Goal: Transaction & Acquisition: Book appointment/travel/reservation

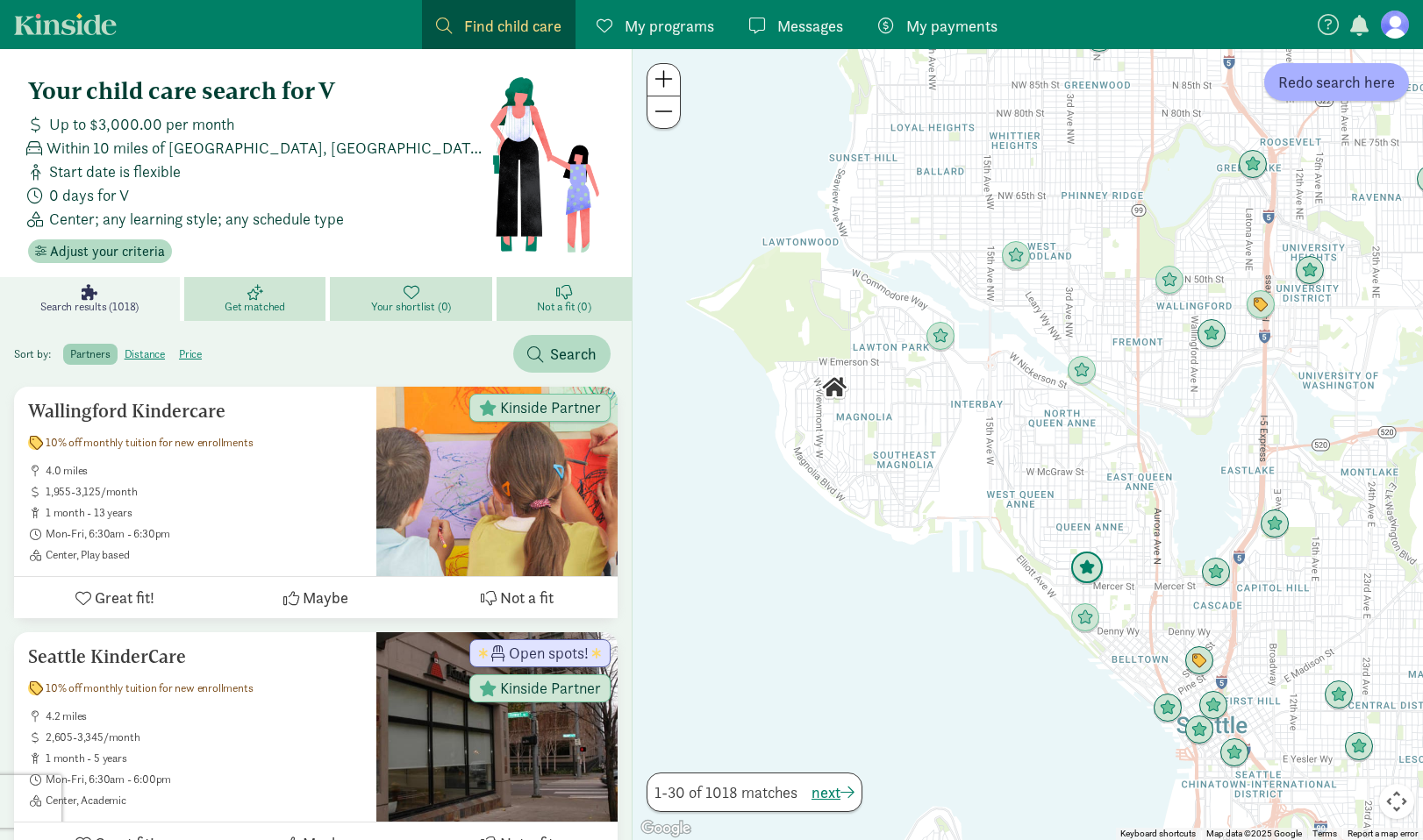
click at [1085, 565] on img "Click to see details" at bounding box center [1087, 568] width 33 height 33
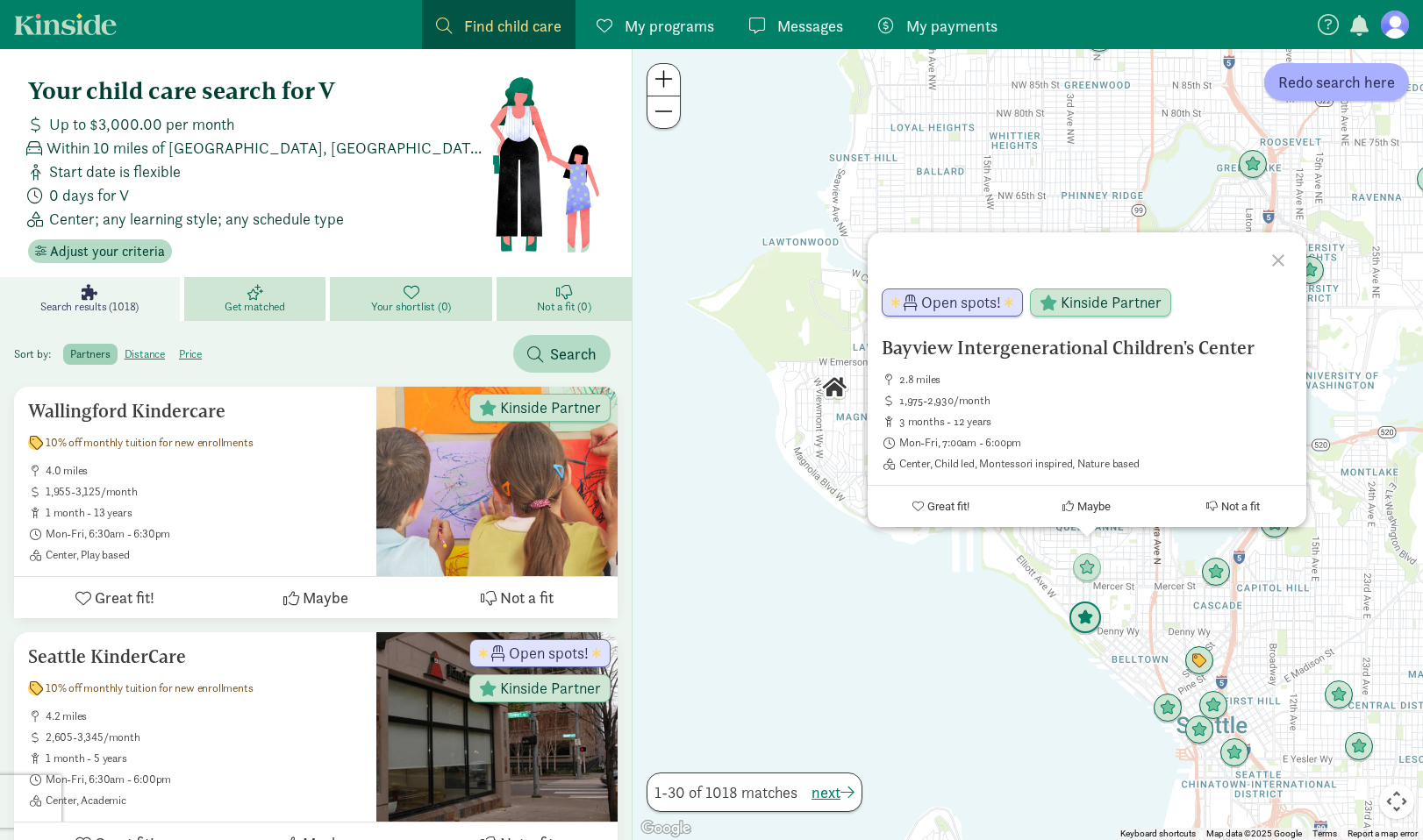
click at [1086, 624] on img "Click to see details" at bounding box center [1085, 618] width 33 height 33
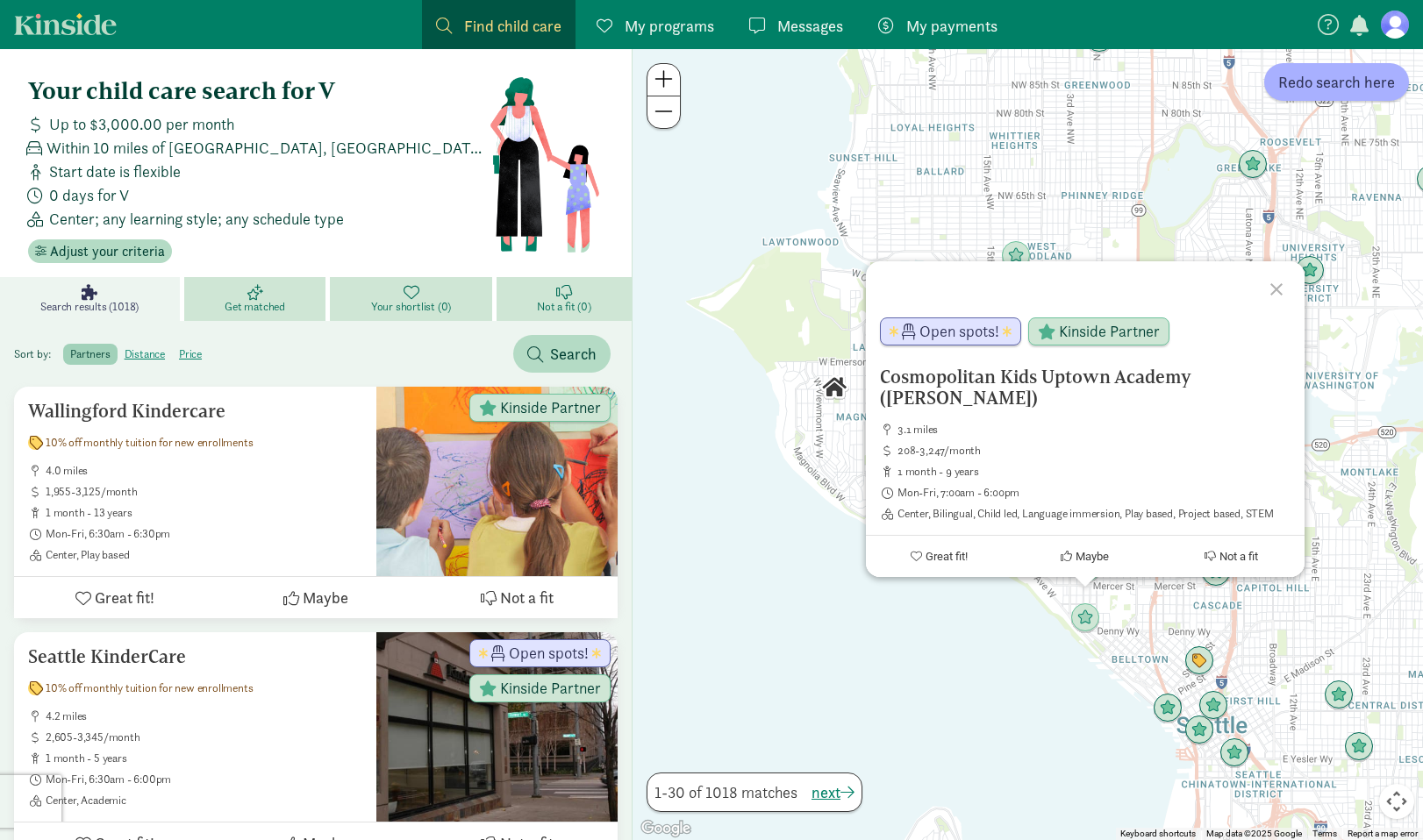
click at [993, 625] on div "To navigate, press the arrow keys. Cosmopolitan Kids [GEOGRAPHIC_DATA] ([PERSON…" at bounding box center [1027, 444] width 791 height 791
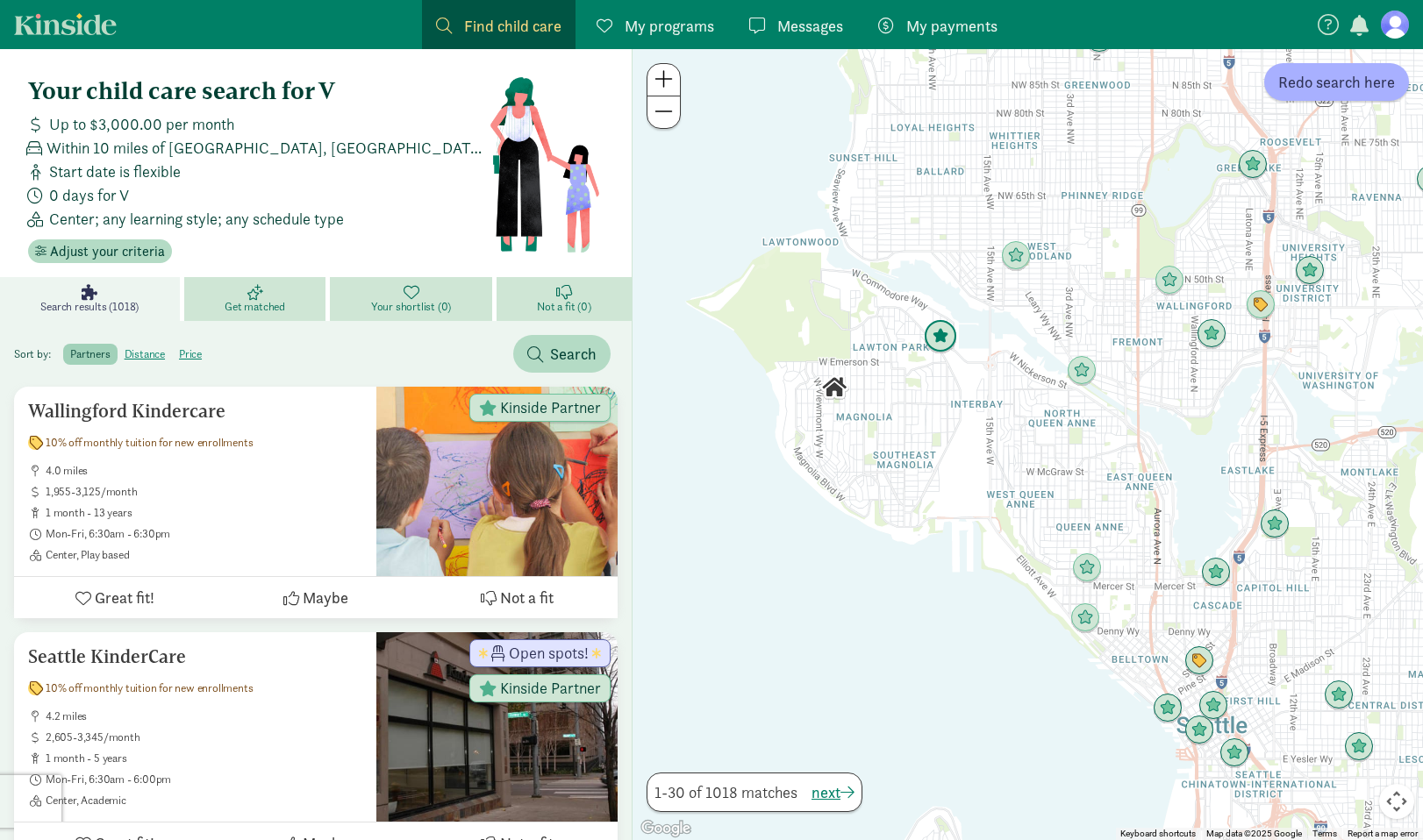
click at [945, 347] on img "Click to see details" at bounding box center [941, 336] width 33 height 33
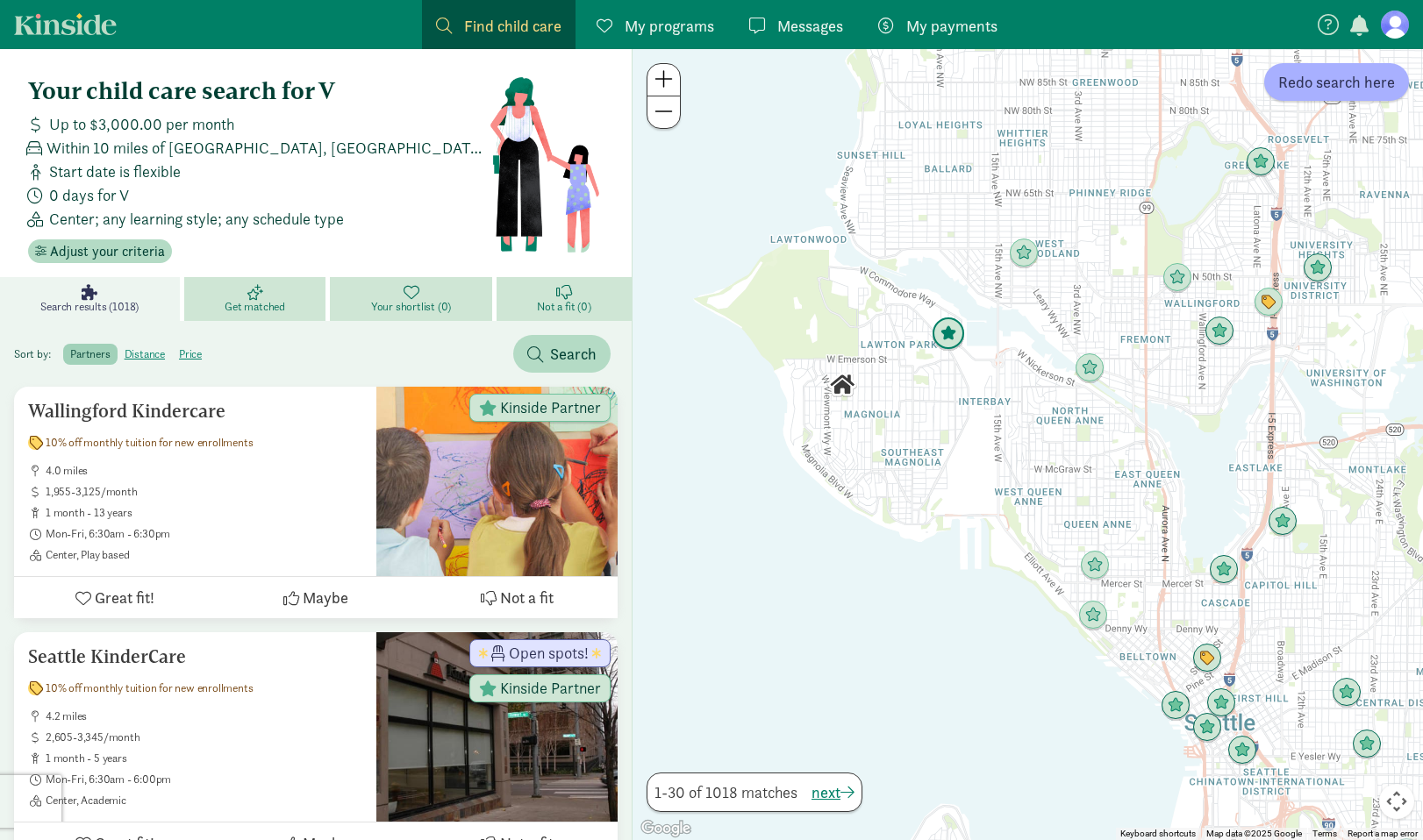
click at [944, 339] on img "Click to see details" at bounding box center [948, 334] width 33 height 33
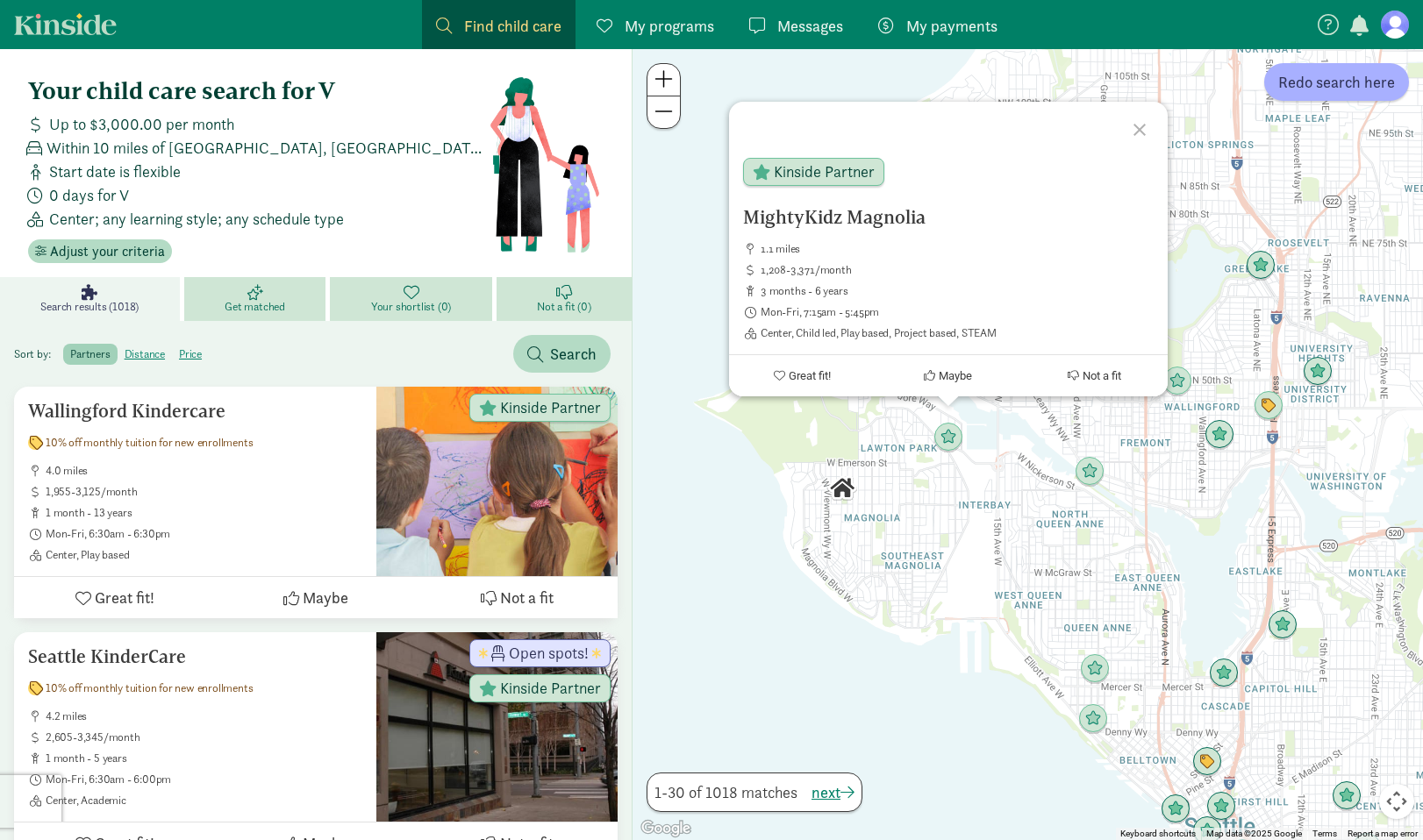
click at [978, 553] on div "MightyKidz Magnolia 1.1 miles 1,208-3,371/month 3 months - 6 years Mon-Fri, 7:1…" at bounding box center [1027, 444] width 791 height 791
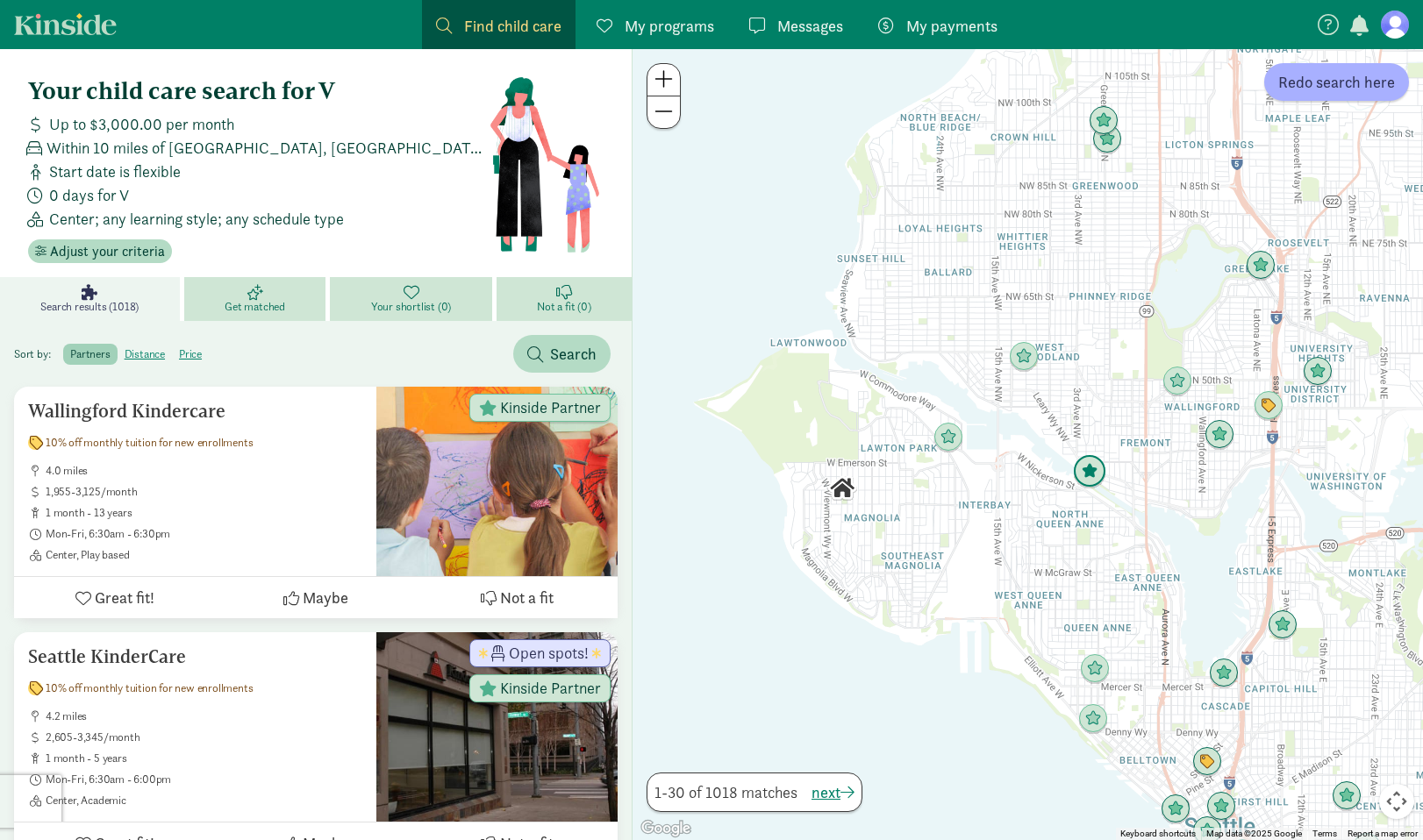
click at [1091, 470] on img "Click to see details" at bounding box center [1090, 471] width 33 height 33
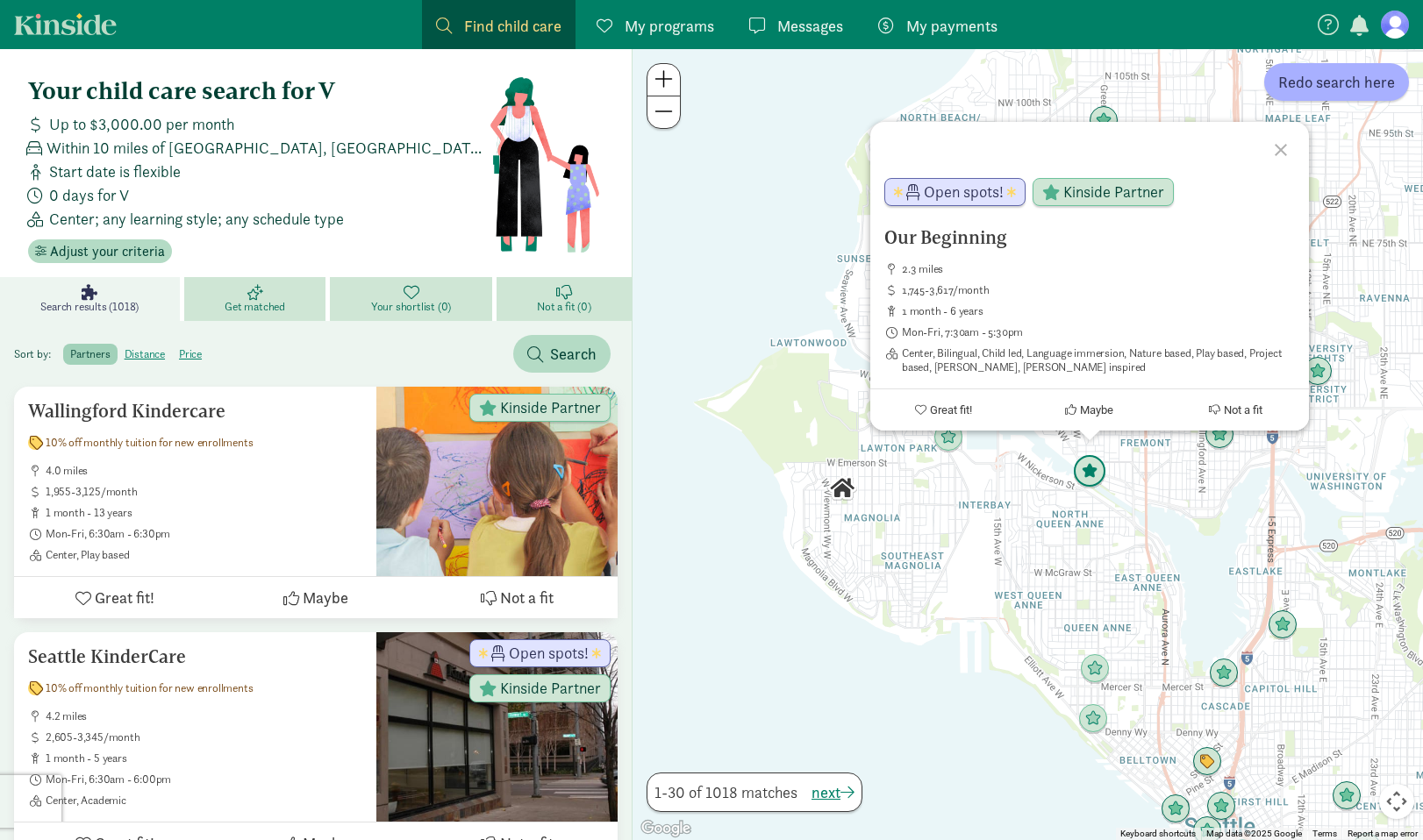
click at [1085, 471] on img "Click to see details" at bounding box center [1090, 471] width 33 height 33
click at [950, 240] on h5 "Our Beginning" at bounding box center [1090, 238] width 411 height 21
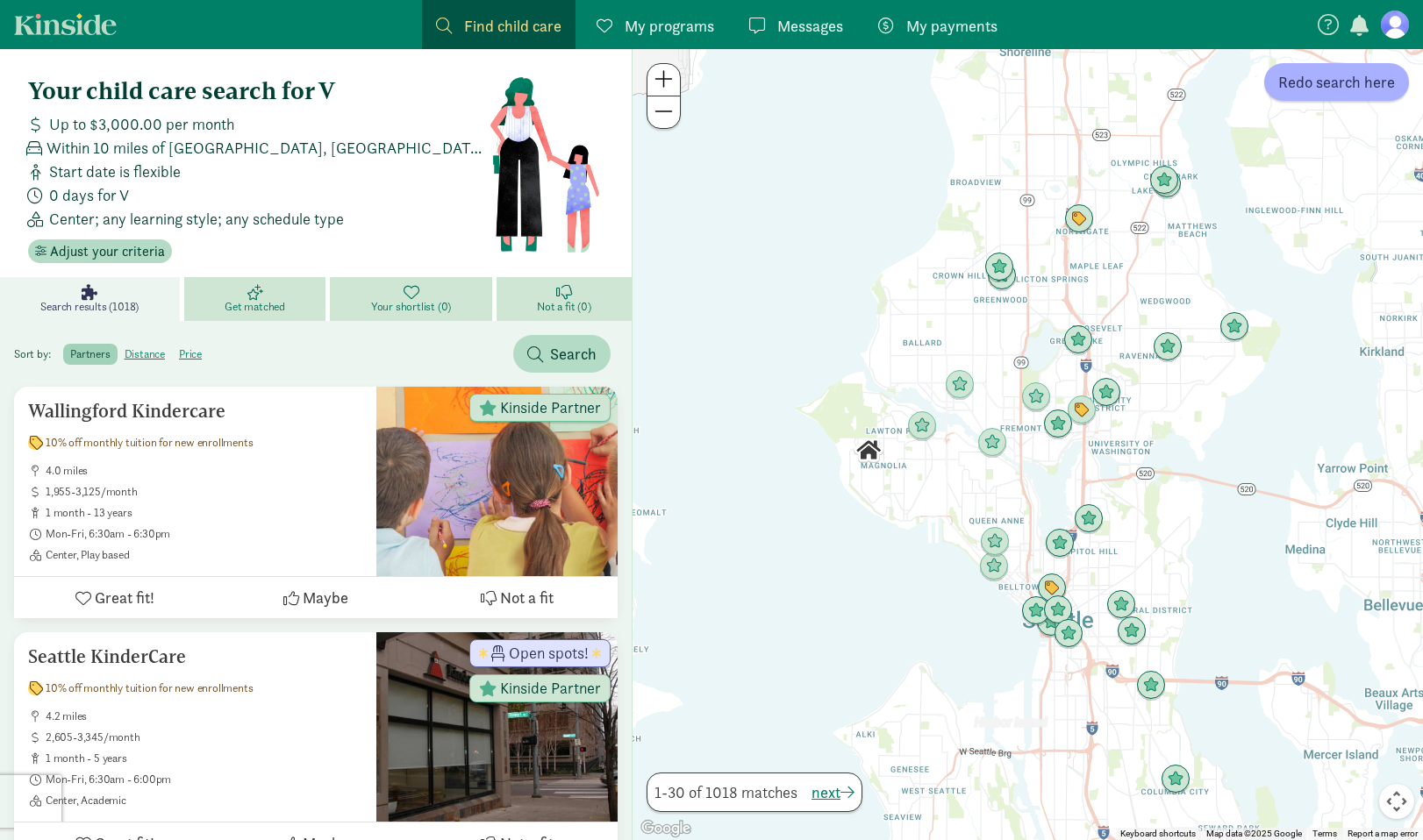
click at [138, 154] on span "Within 10 miles of [GEOGRAPHIC_DATA], [GEOGRAPHIC_DATA] 98199" at bounding box center [267, 148] width 442 height 23
click at [114, 242] on span "Adjust your criteria" at bounding box center [107, 251] width 115 height 21
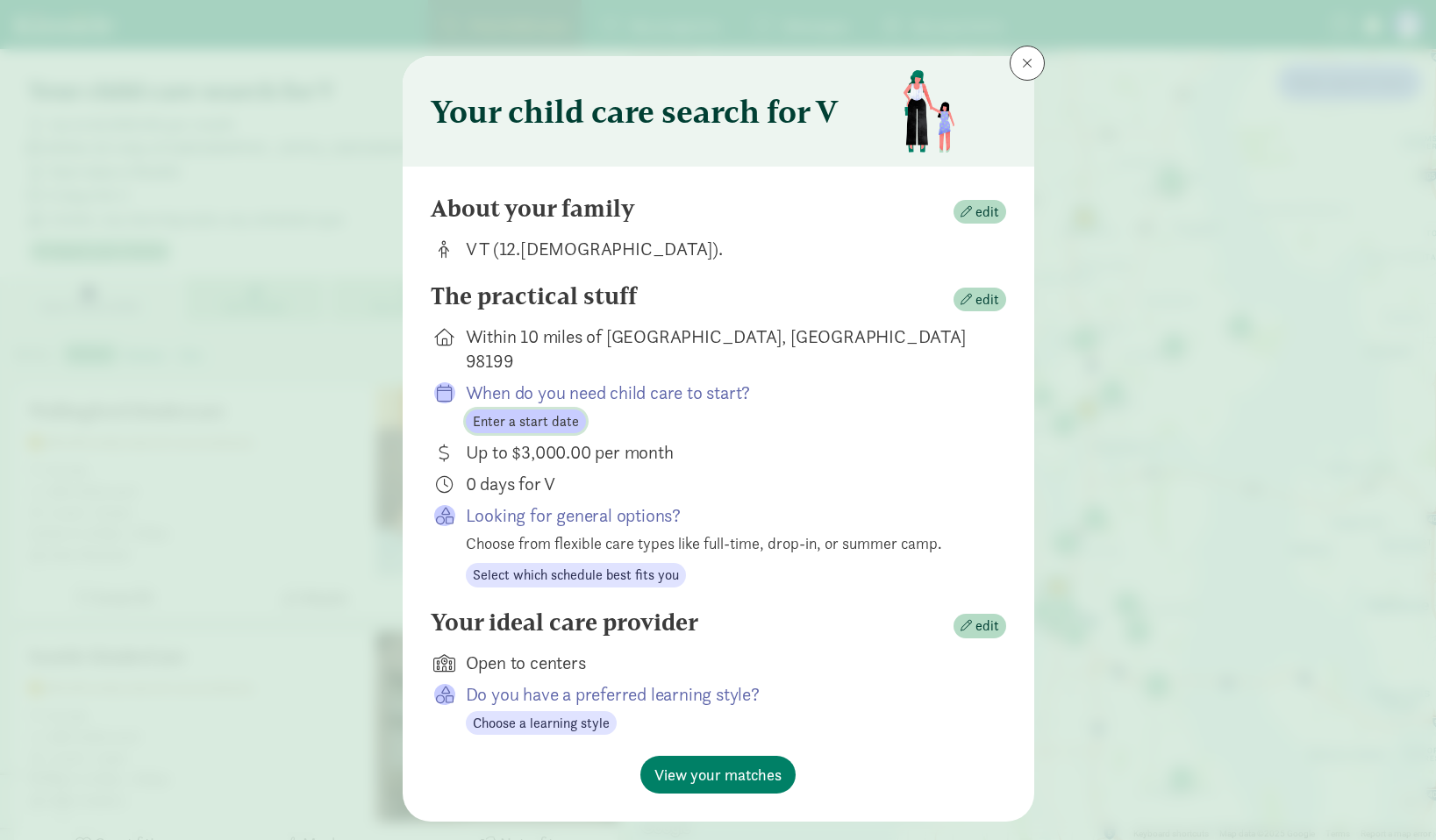
click at [535, 410] on button "Enter a start date" at bounding box center [526, 422] width 120 height 24
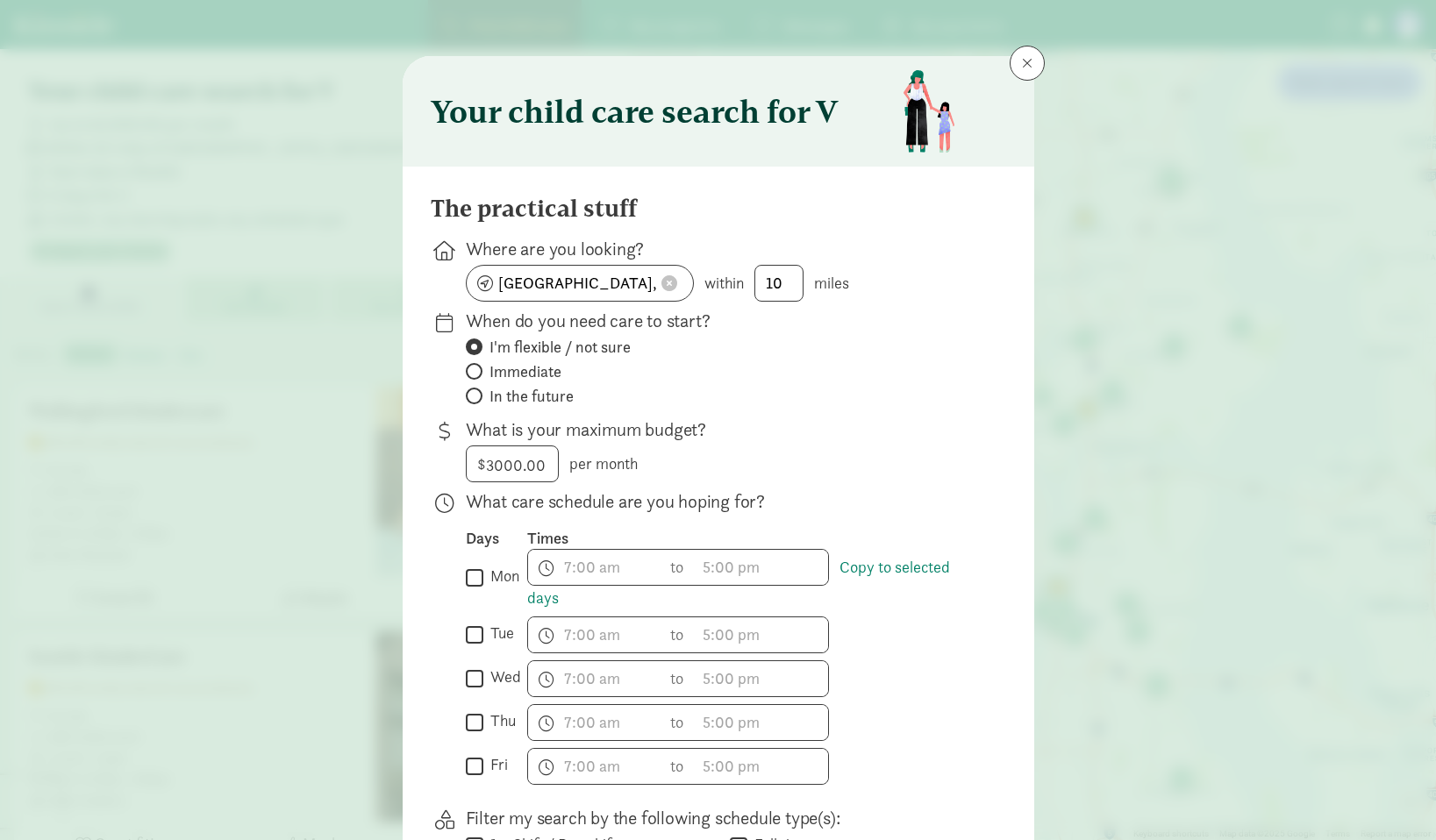
click at [522, 390] on span "In the future" at bounding box center [531, 396] width 84 height 21
click at [477, 390] on input "In the future" at bounding box center [471, 396] width 12 height 12
radio input "true"
radio input "false"
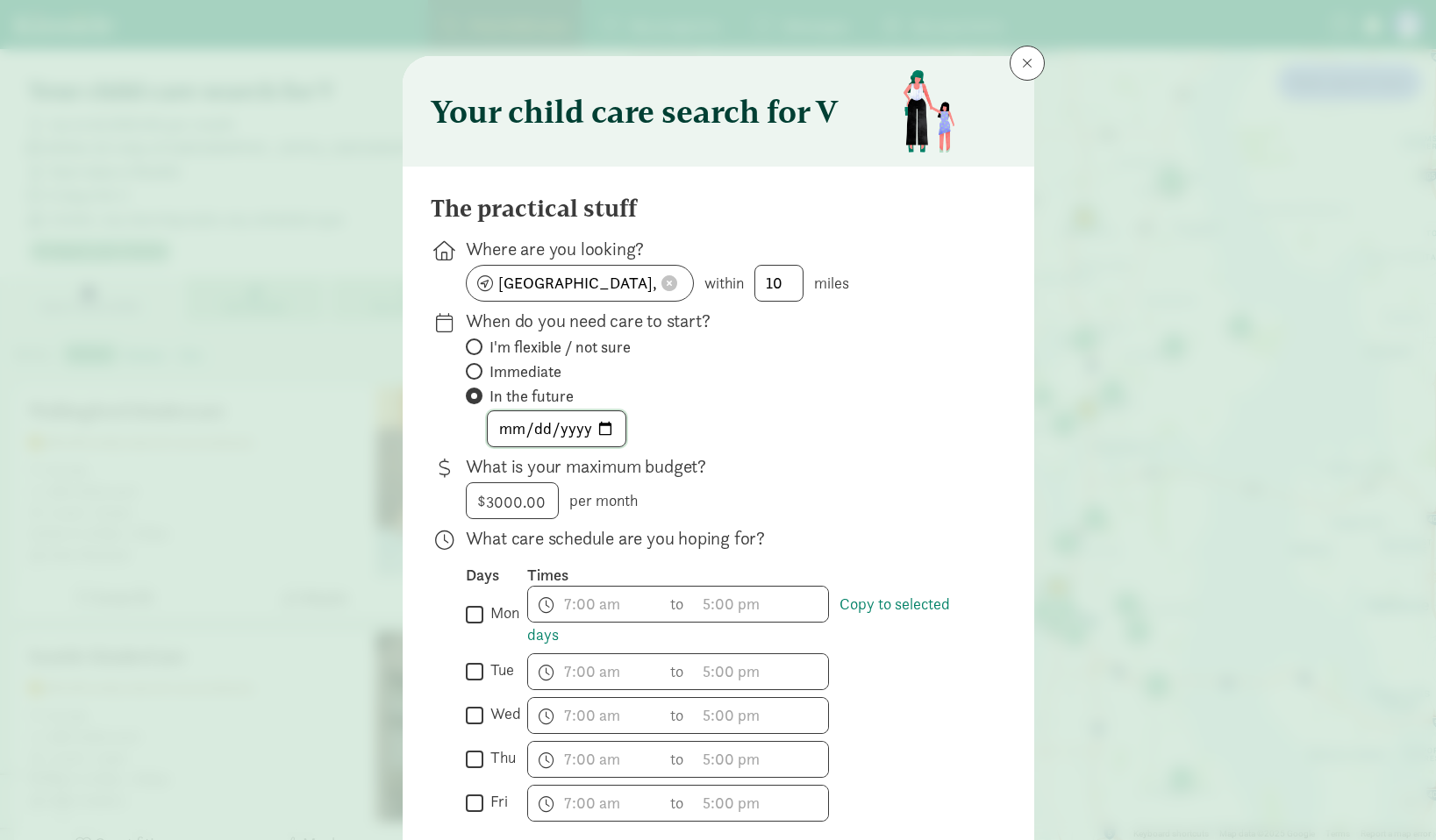
click at [595, 425] on input "date" at bounding box center [556, 428] width 137 height 35
type input "2026-03-02"
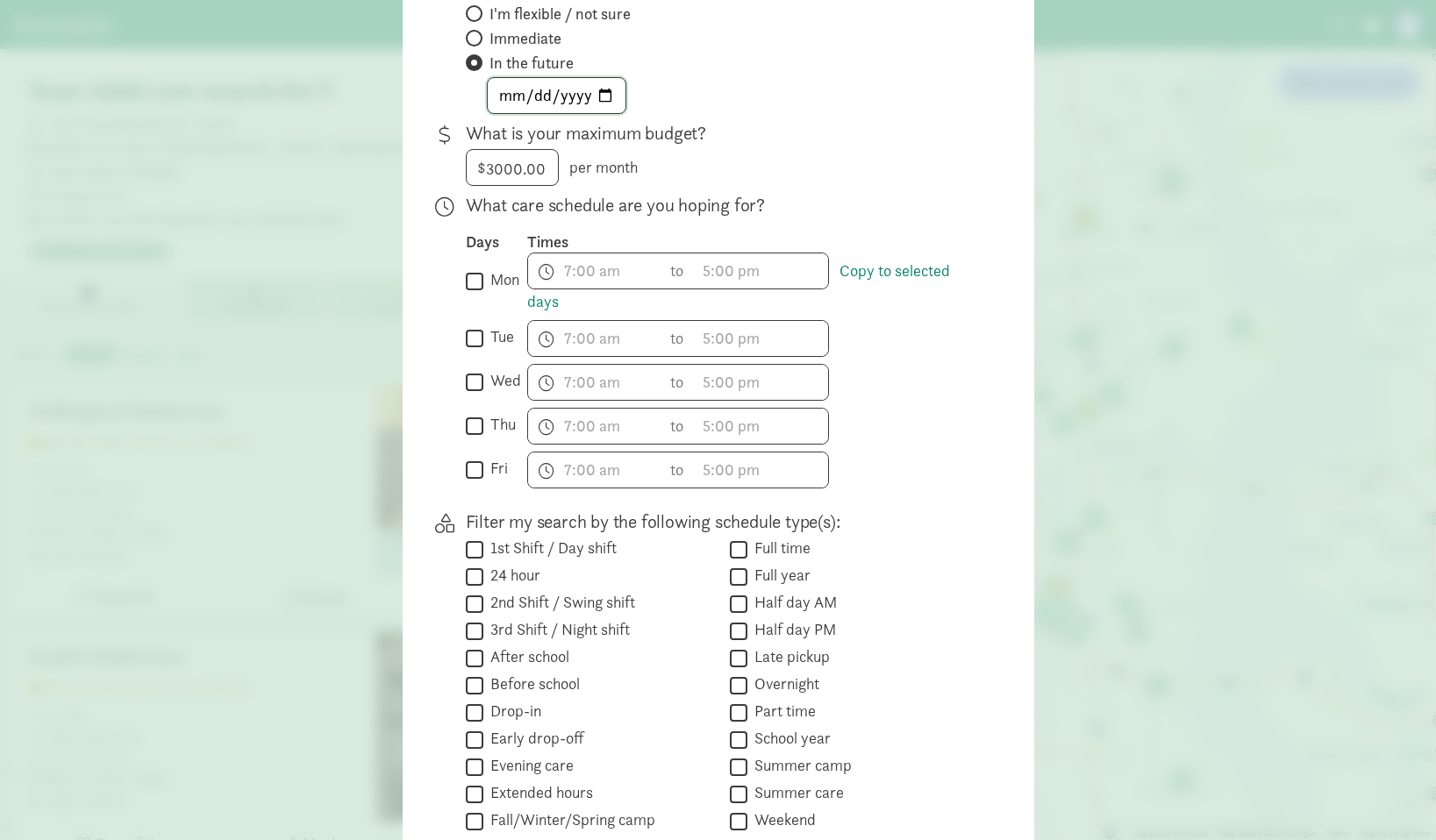
scroll to position [524, 0]
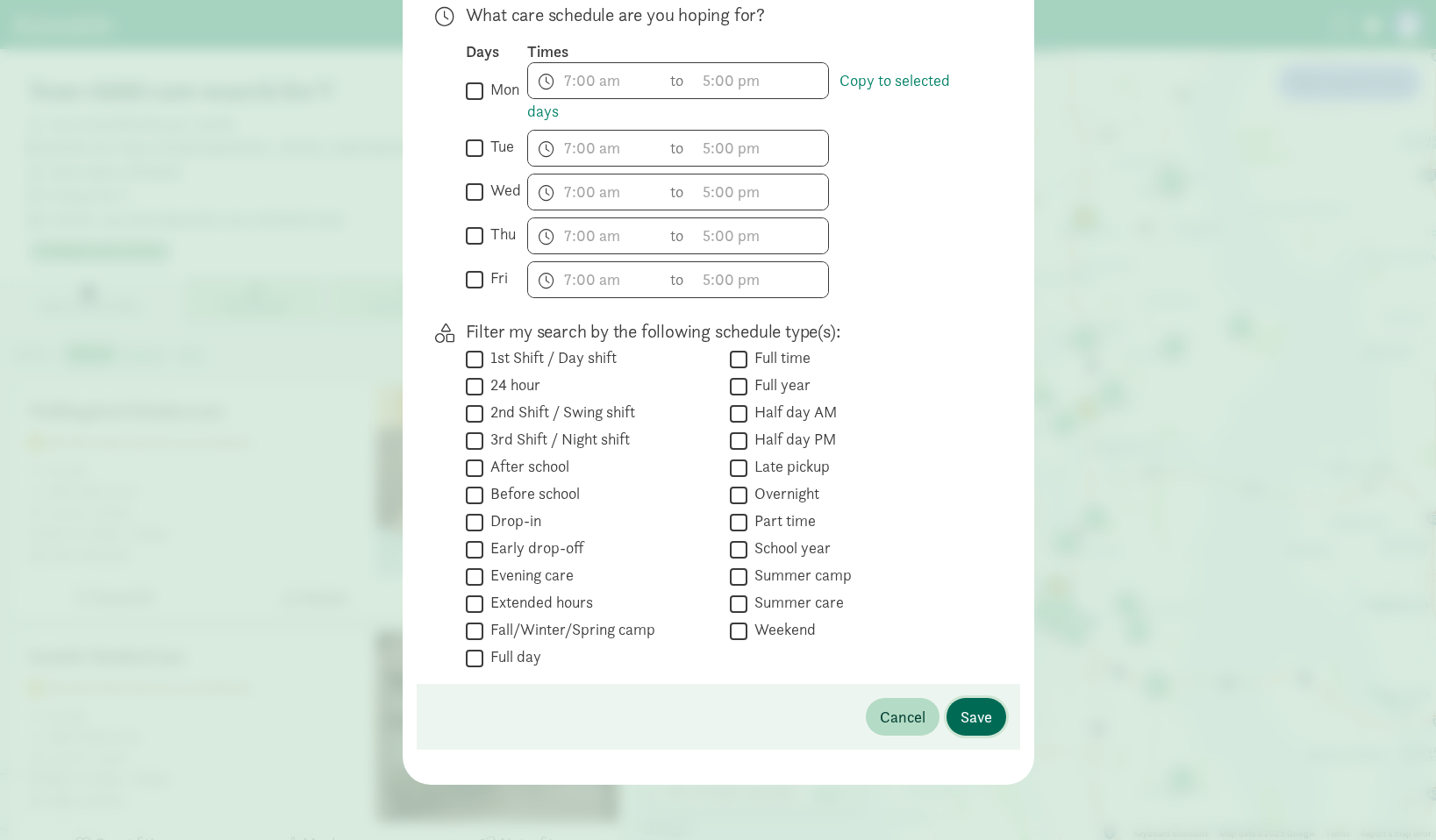
click at [981, 733] on button "Save" at bounding box center [976, 717] width 60 height 38
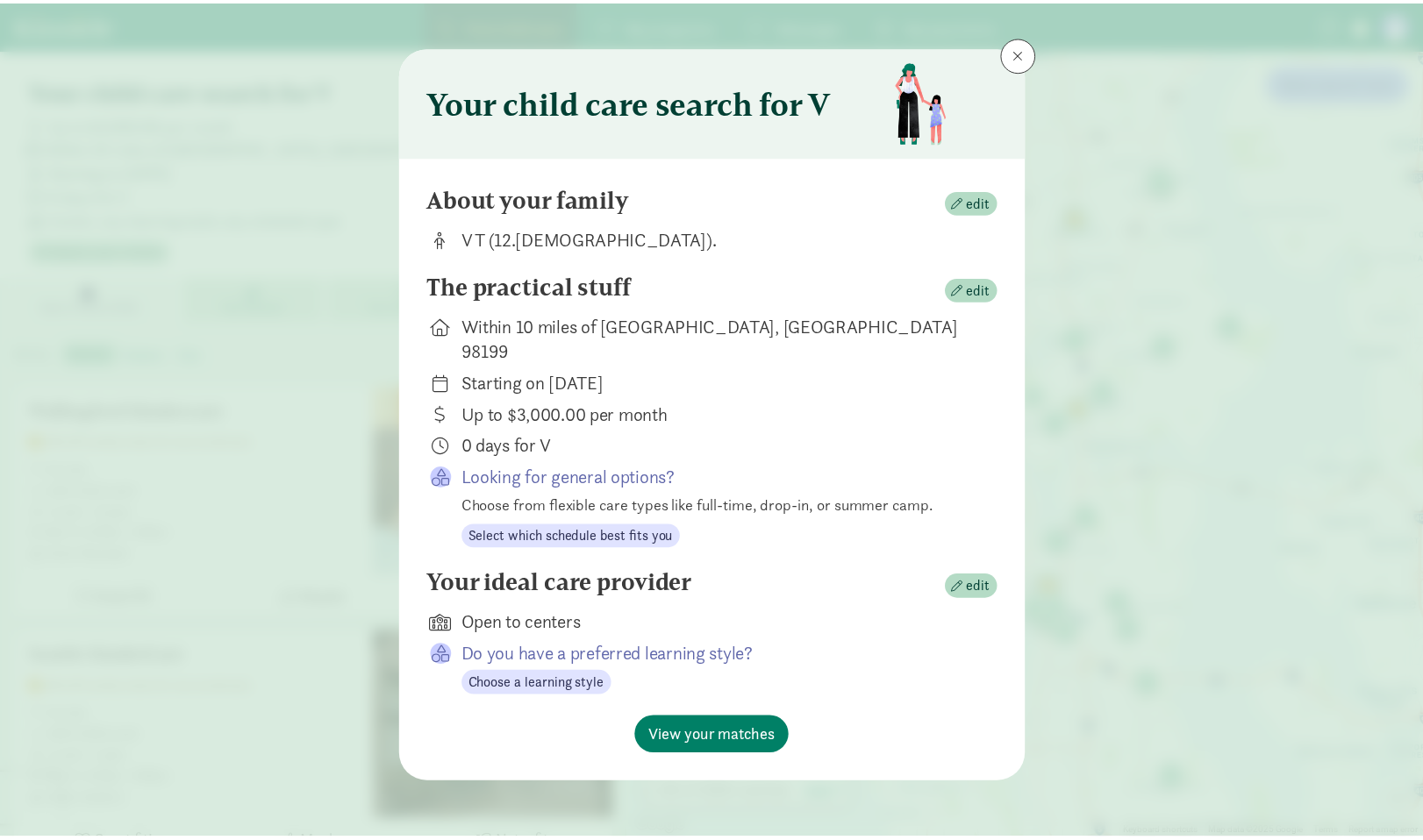
scroll to position [0, 0]
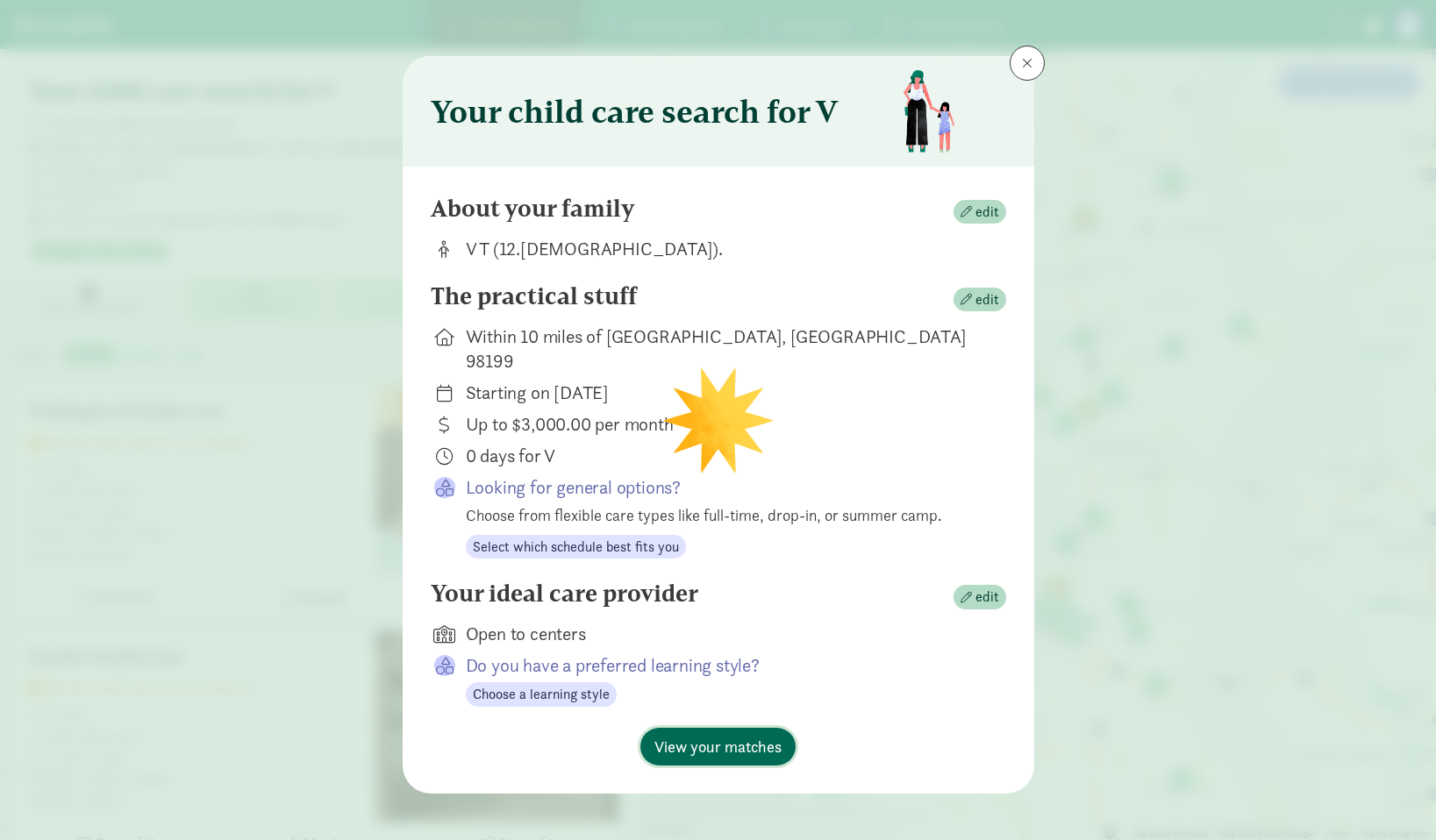
click at [734, 735] on span "View your matches" at bounding box center [718, 747] width 127 height 23
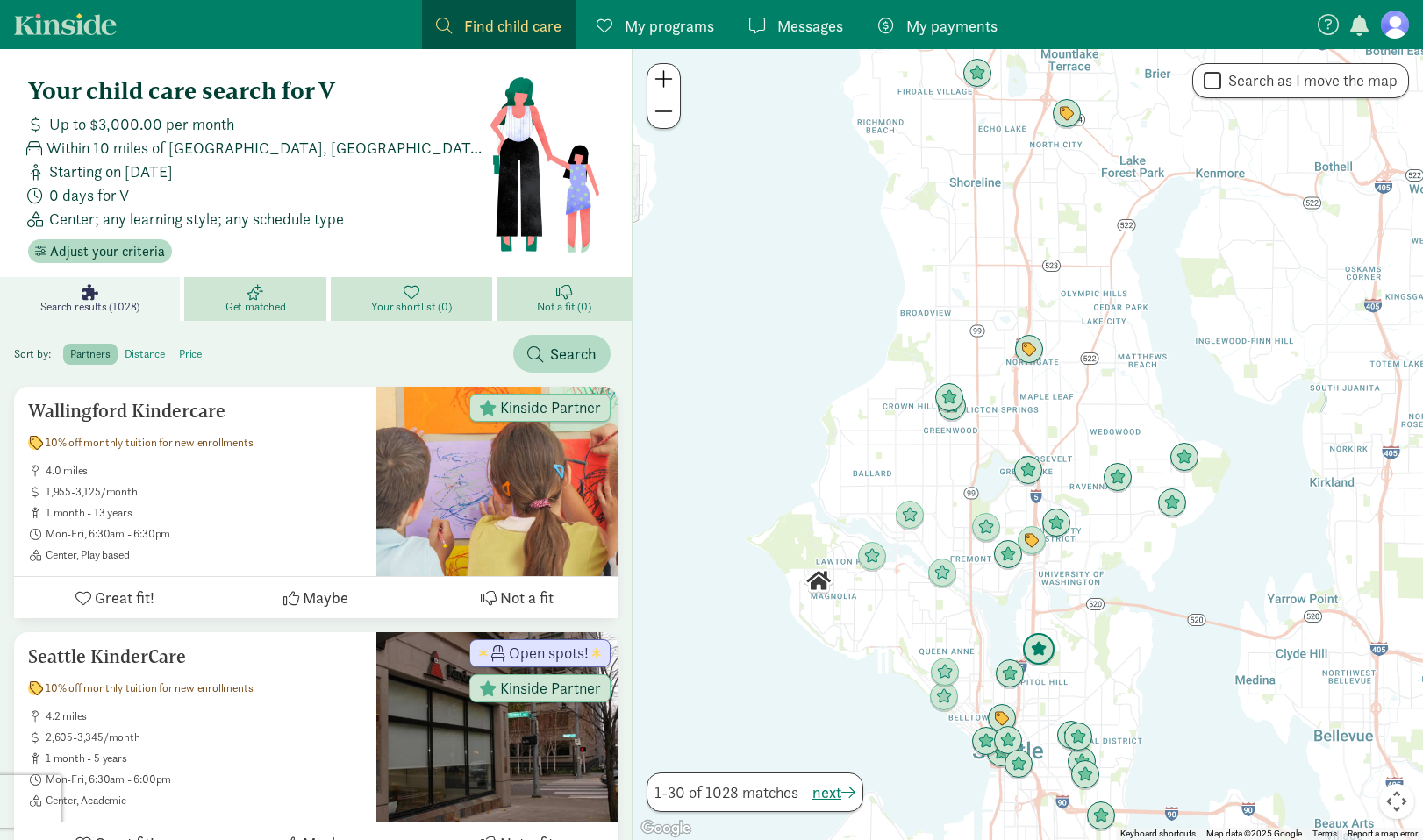
click at [1034, 660] on img "Click to see details" at bounding box center [1038, 649] width 33 height 33
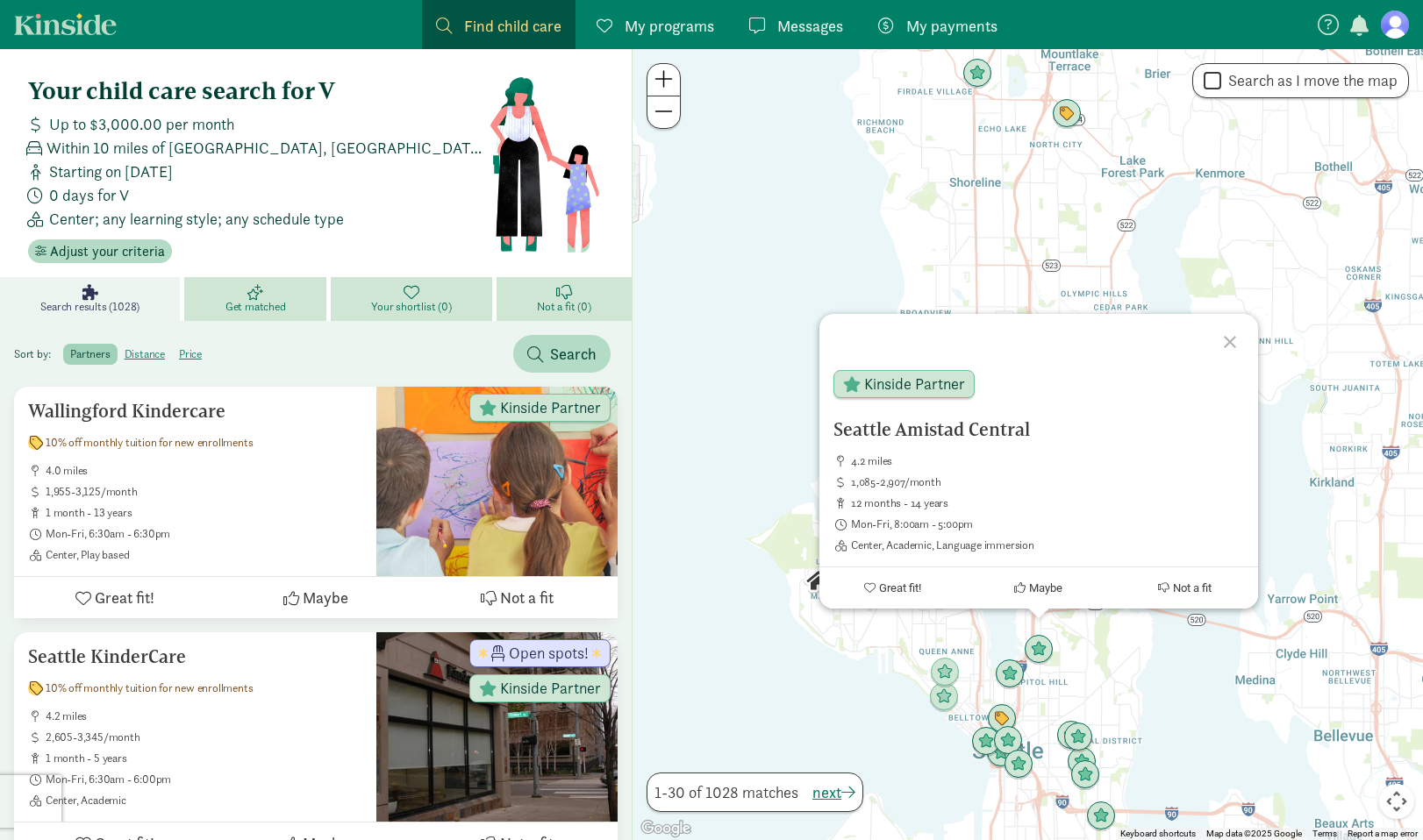
click at [1226, 341] on div at bounding box center [1232, 340] width 51 height 51
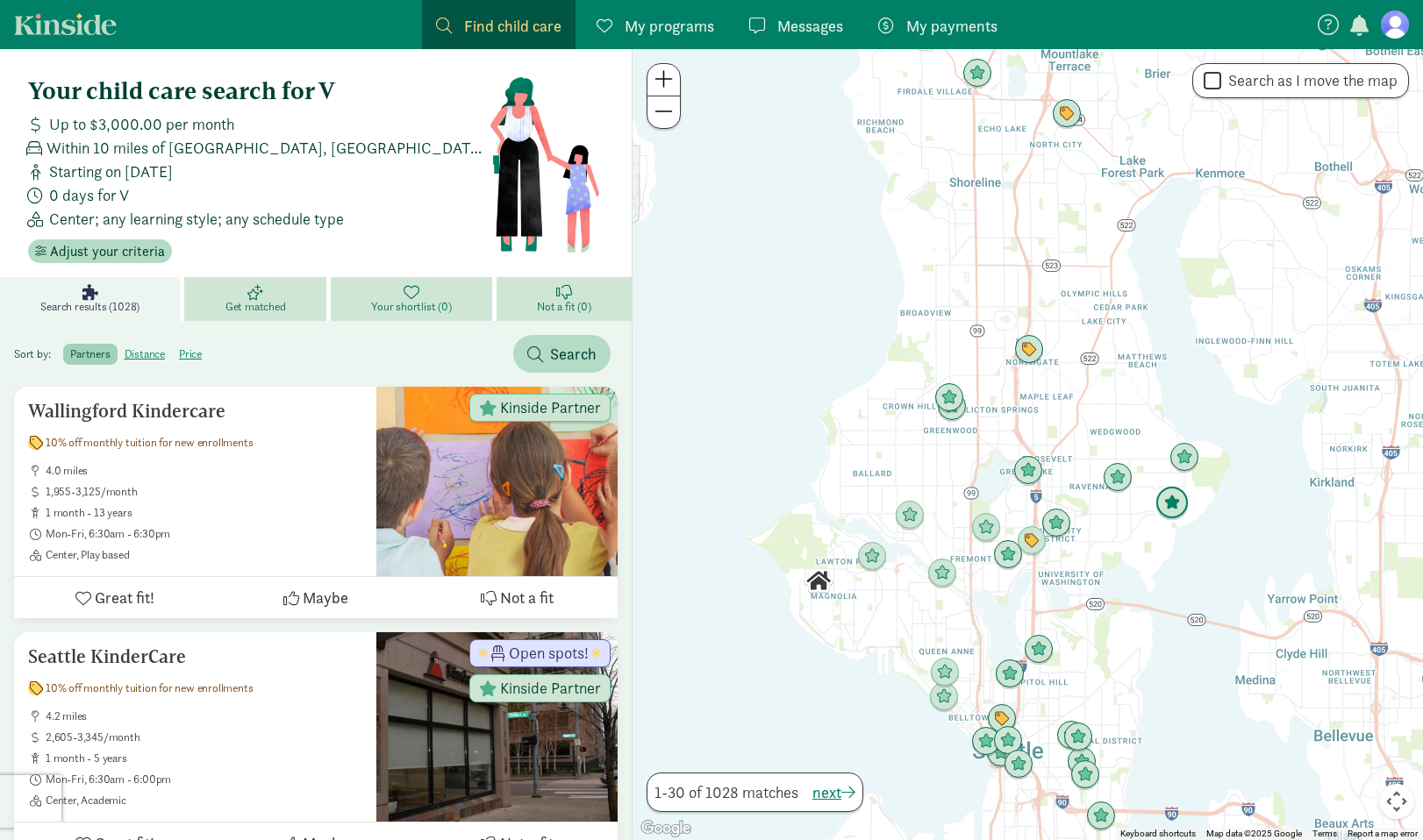
click at [1174, 499] on img "Click to see details" at bounding box center [1172, 503] width 33 height 33
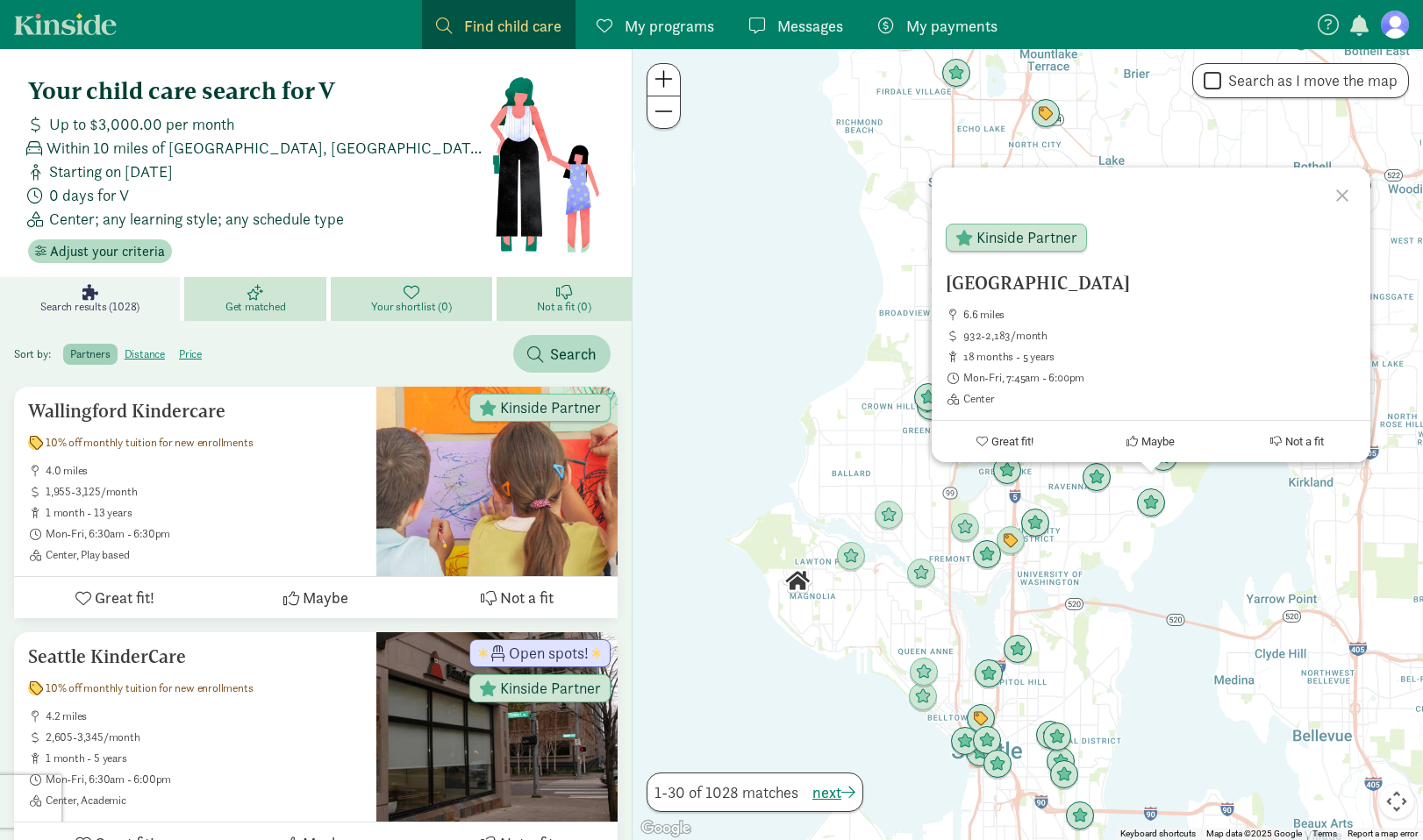
click at [1253, 511] on div "Sand Point Child Development Center 6.6 miles 932-2,183/month 18 months - 5 yea…" at bounding box center [1027, 444] width 791 height 791
